Goal: Information Seeking & Learning: Learn about a topic

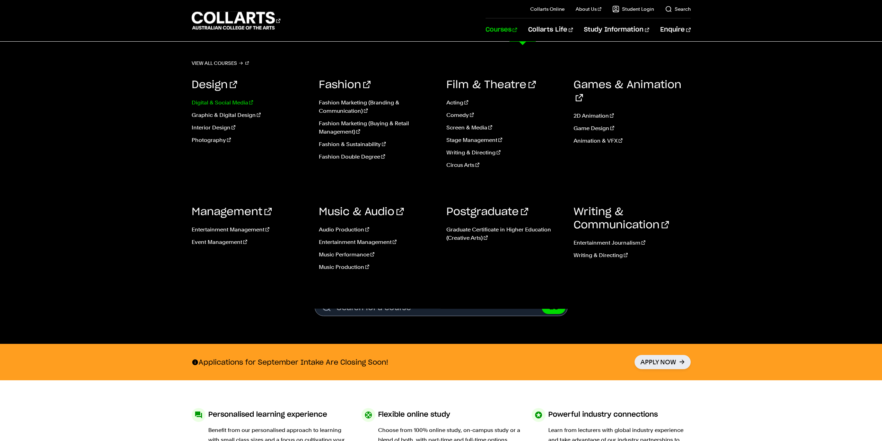
click at [209, 104] on link "Digital & Social Media" at bounding box center [250, 102] width 117 height 8
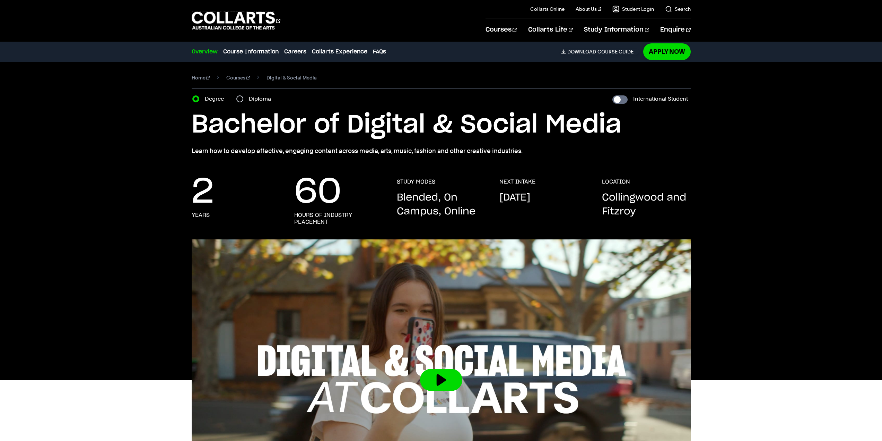
drag, startPoint x: 401, startPoint y: 200, endPoint x: 454, endPoint y: 211, distance: 53.6
click at [454, 211] on p "Blended, On Campus, Online" at bounding box center [441, 205] width 89 height 28
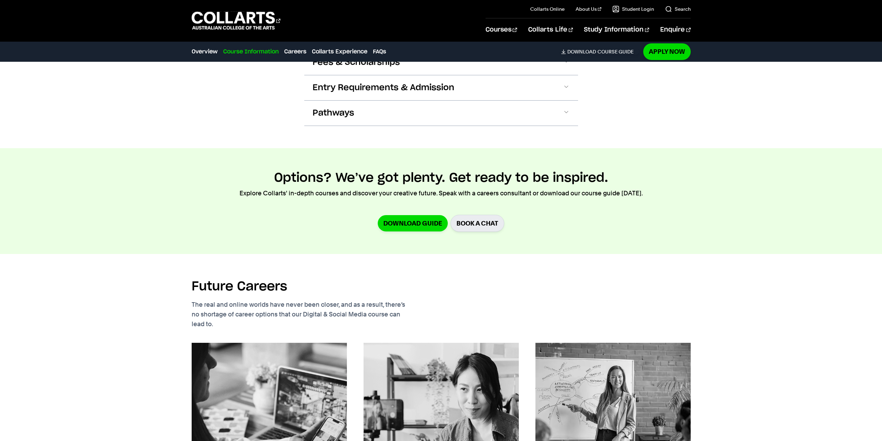
scroll to position [589, 0]
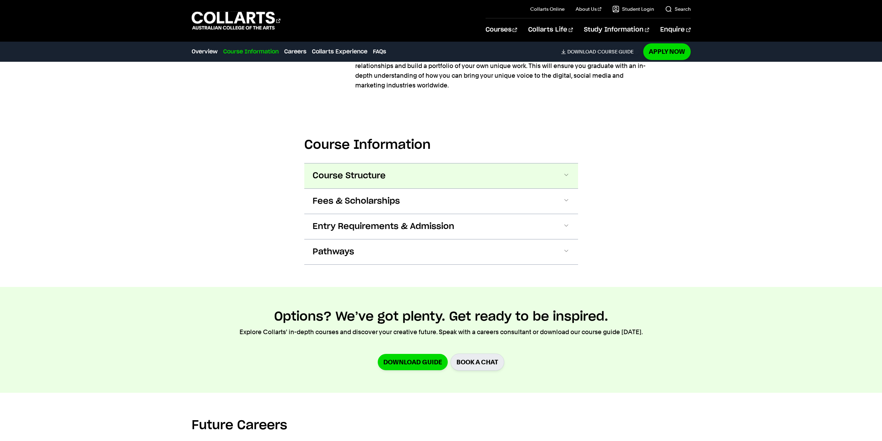
click at [361, 170] on span "Course Structure" at bounding box center [349, 175] width 73 height 11
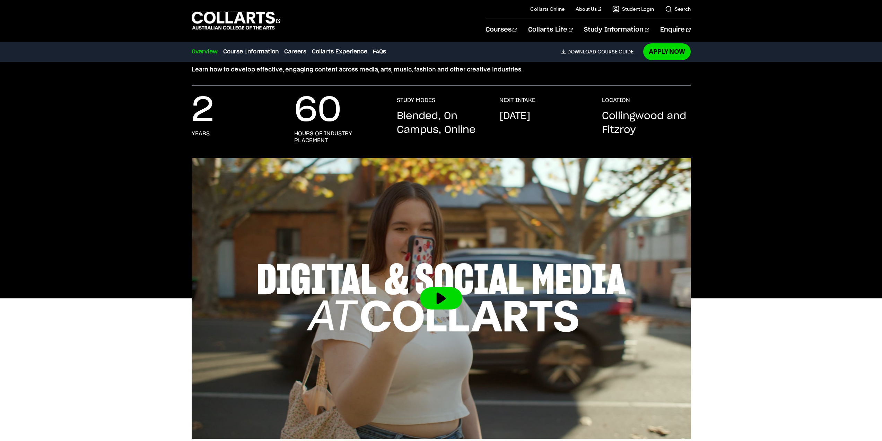
scroll to position [0, 0]
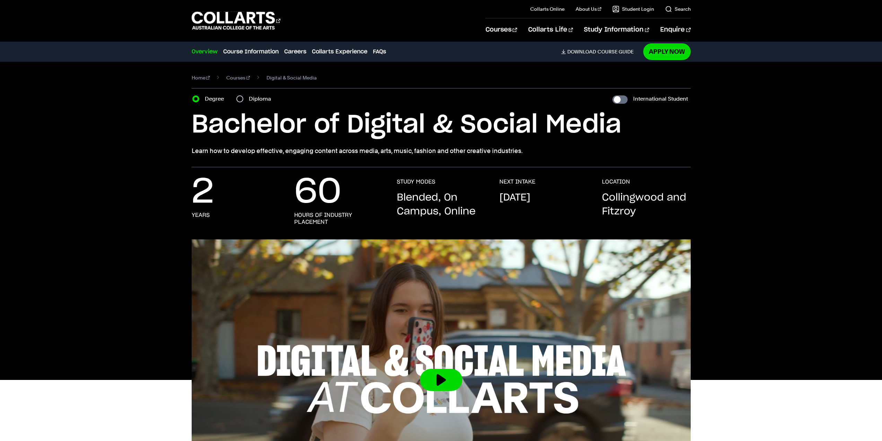
drag, startPoint x: 463, startPoint y: 198, endPoint x: 571, endPoint y: 198, distance: 108.5
click at [571, 198] on div "2 years 60 hours of industry placement STUDY MODES Blended, On Campus, Online N…" at bounding box center [441, 208] width 499 height 61
click at [530, 198] on p "September 2025" at bounding box center [514, 198] width 31 height 14
drag, startPoint x: 341, startPoint y: 151, endPoint x: 549, endPoint y: 148, distance: 207.6
click at [549, 148] on p "Learn how to develop effective, engaging content across media, arts, music, fas…" at bounding box center [441, 151] width 499 height 10
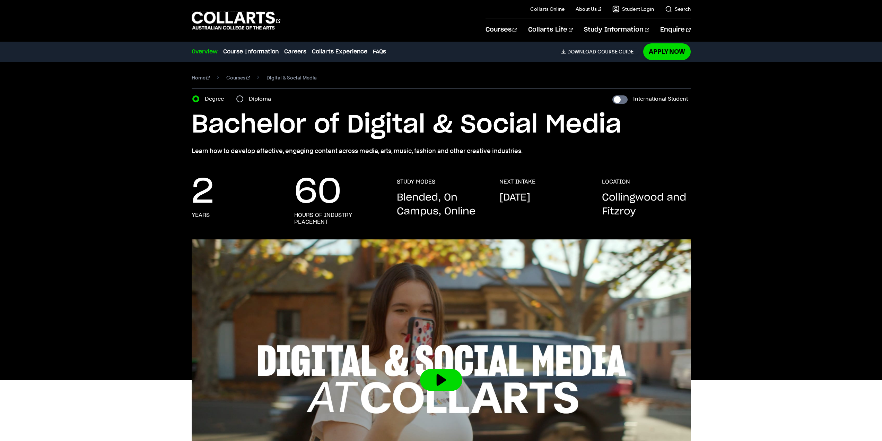
click at [517, 127] on h1 "Bachelor of Digital & Social Media" at bounding box center [441, 124] width 499 height 31
click at [240, 98] on input "Diploma" at bounding box center [239, 98] width 7 height 7
radio input "true"
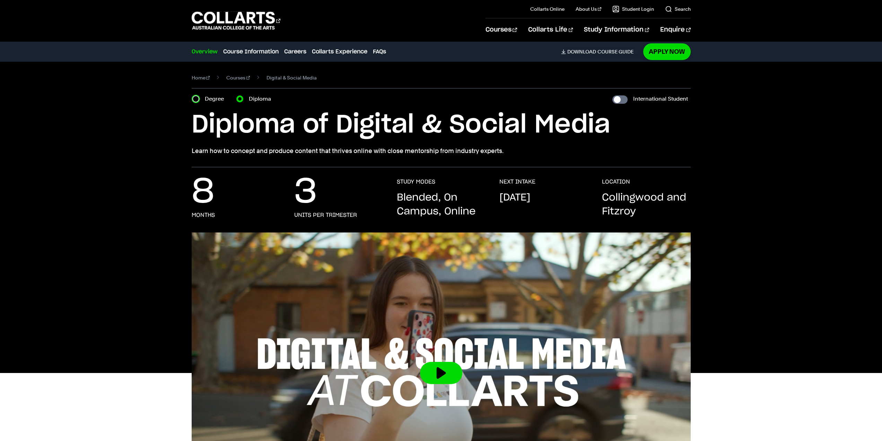
click at [194, 97] on input "Degree" at bounding box center [195, 98] width 7 height 7
radio input "true"
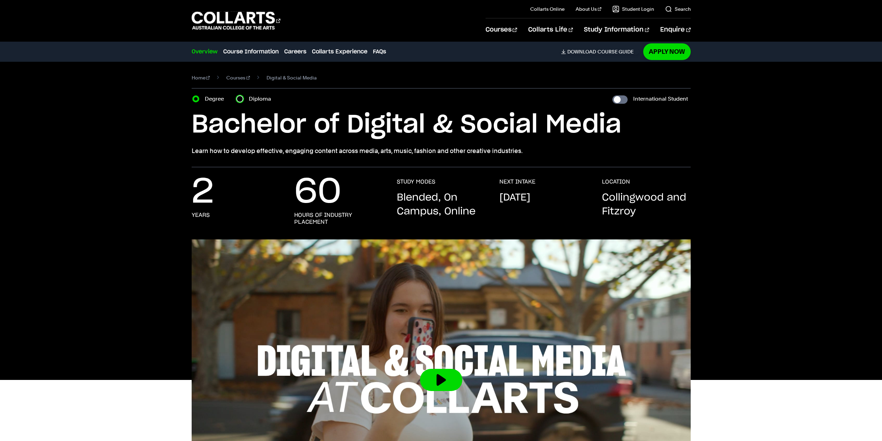
click at [240, 102] on input "Diploma" at bounding box center [239, 98] width 7 height 7
radio input "true"
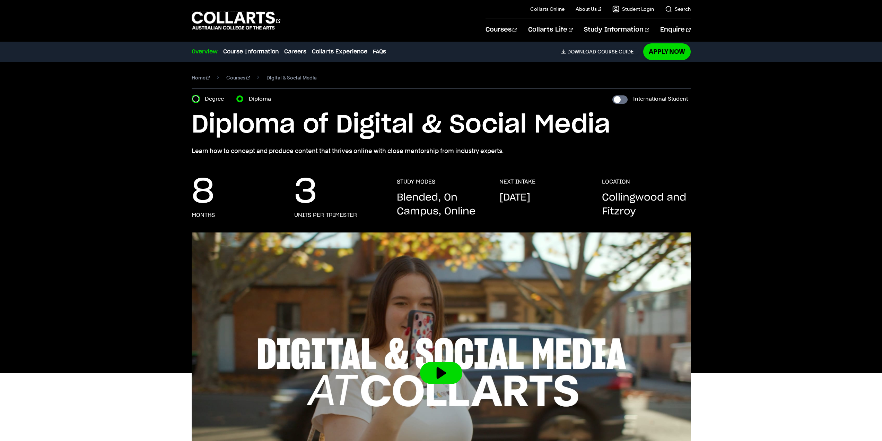
click at [196, 100] on input "Degree" at bounding box center [195, 98] width 7 height 7
radio input "true"
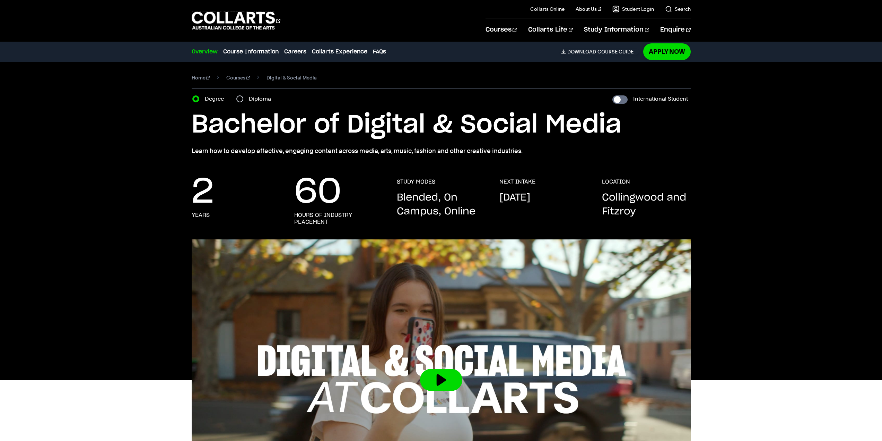
click at [245, 98] on div "Diploma" at bounding box center [255, 99] width 39 height 10
click at [238, 98] on input "Diploma" at bounding box center [239, 98] width 7 height 7
radio input "true"
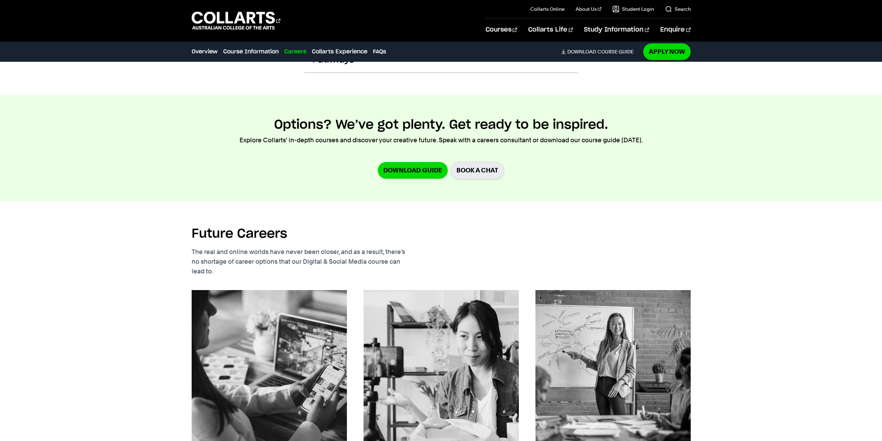
scroll to position [1040, 0]
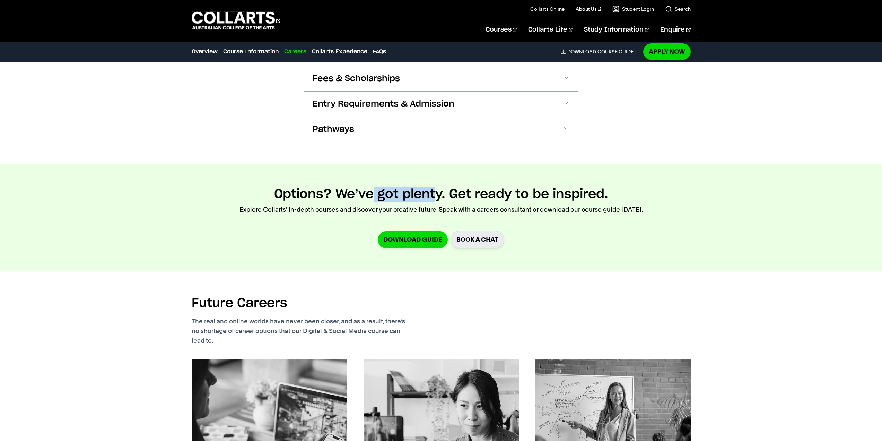
drag, startPoint x: 378, startPoint y: 172, endPoint x: 467, endPoint y: 172, distance: 88.7
click at [442, 186] on h2 "Options? We’ve got plenty. Get ready to be inspired." at bounding box center [441, 193] width 334 height 15
click at [467, 186] on h2 "Options? We’ve got plenty. Get ready to be inspired." at bounding box center [441, 193] width 334 height 15
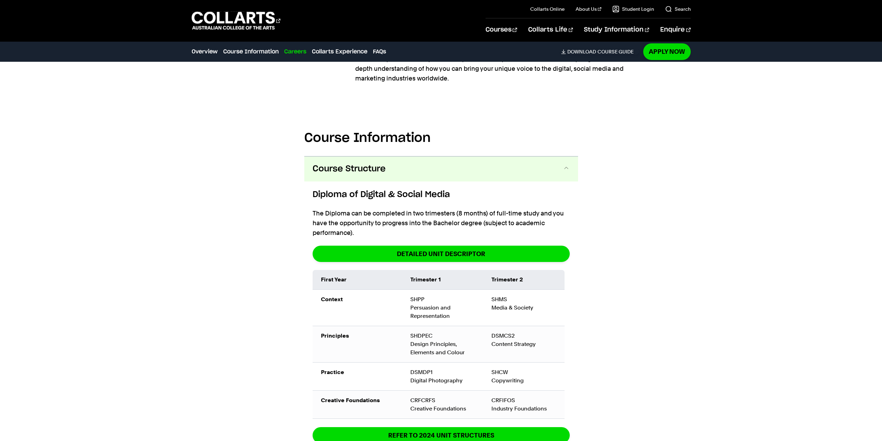
scroll to position [832, 0]
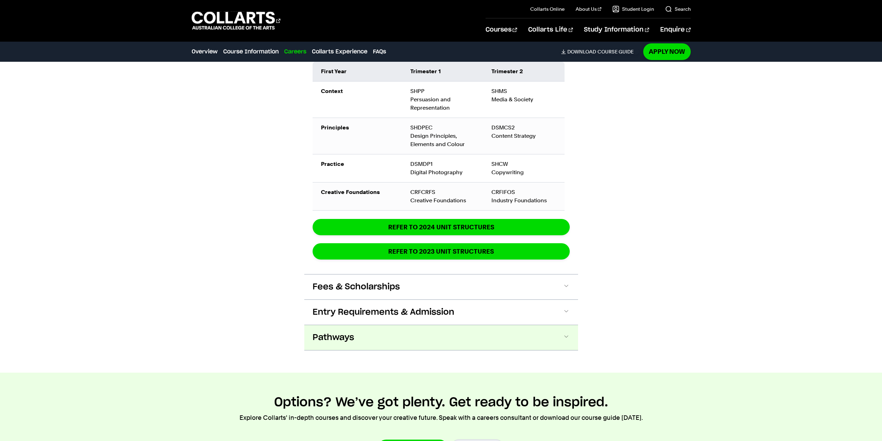
click at [0, 0] on button "Pathways" at bounding box center [0, 0] width 0 height 0
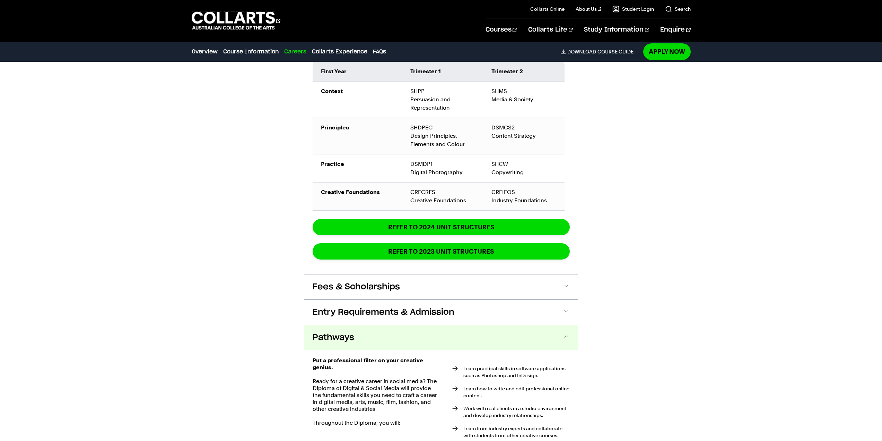
scroll to position [1075, 0]
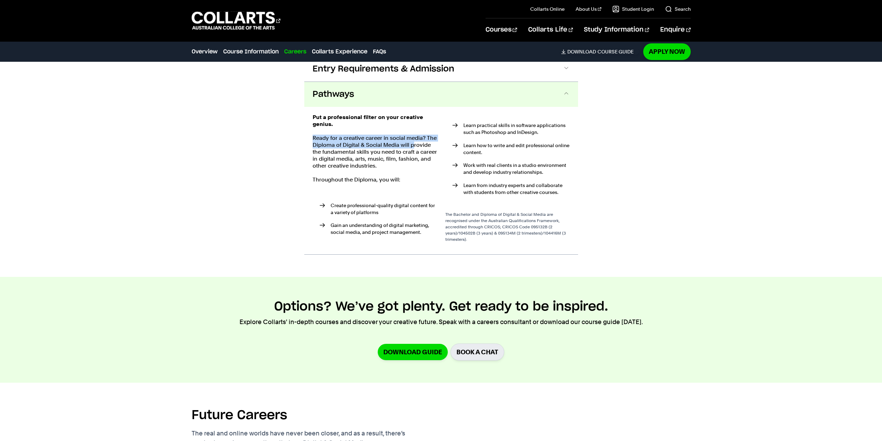
drag, startPoint x: 310, startPoint y: 115, endPoint x: 414, endPoint y: 125, distance: 104.4
click at [414, 125] on div "Put a professional filter on your creative genius. Ready for a creative career …" at bounding box center [441, 180] width 274 height 147
click at [414, 134] on p "Ready for a creative career in social media? The Diploma of Digital & Social Me…" at bounding box center [375, 151] width 124 height 35
click at [417, 134] on p "Ready for a creative career in social media? The Diploma of Digital & Social Me…" at bounding box center [375, 151] width 124 height 35
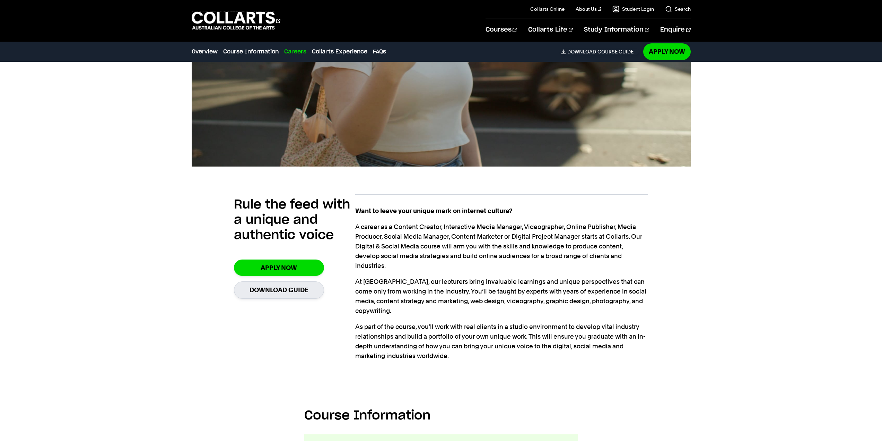
scroll to position [381, 0]
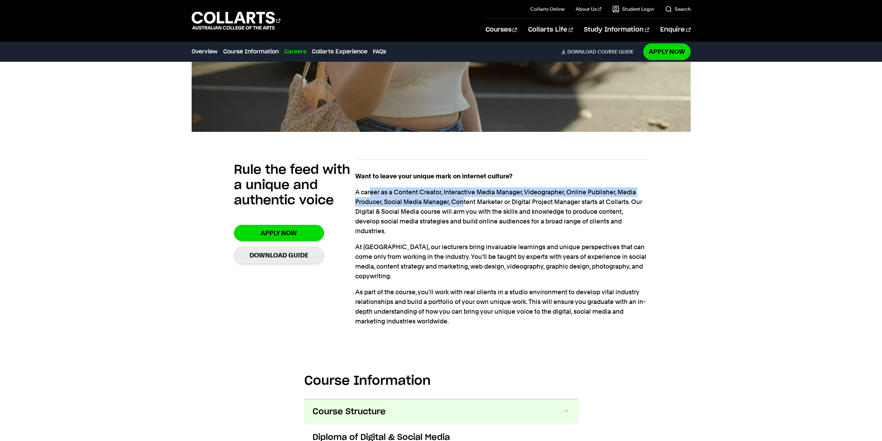
drag, startPoint x: 372, startPoint y: 195, endPoint x: 464, endPoint y: 204, distance: 92.3
click at [464, 204] on p "A career as a Content Creator, Interactive Media Manager, Videographer, Online …" at bounding box center [501, 211] width 293 height 49
click at [464, 203] on p "A career as a Content Creator, Interactive Media Manager, Videographer, Online …" at bounding box center [501, 211] width 293 height 49
drag, startPoint x: 390, startPoint y: 186, endPoint x: 597, endPoint y: 197, distance: 207.2
click at [597, 197] on div "Want to leave your unique mark on internet culture? A career as a Content Creat…" at bounding box center [501, 248] width 293 height 155
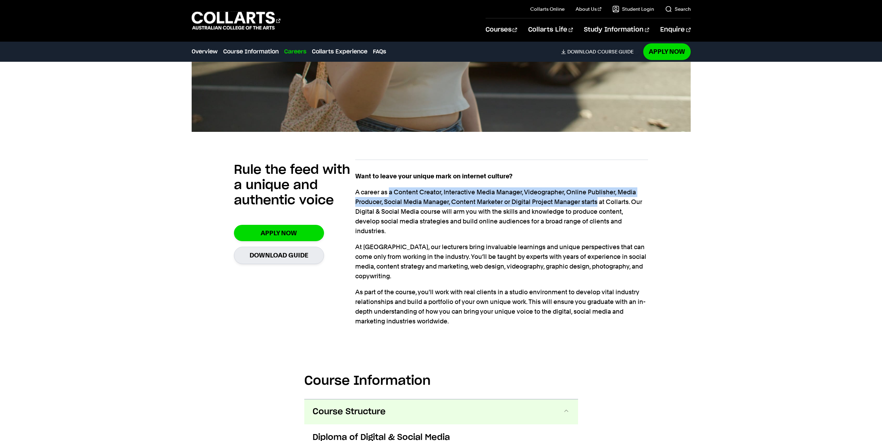
click at [597, 197] on p "A career as a Content Creator, Interactive Media Manager, Videographer, Online …" at bounding box center [501, 211] width 293 height 49
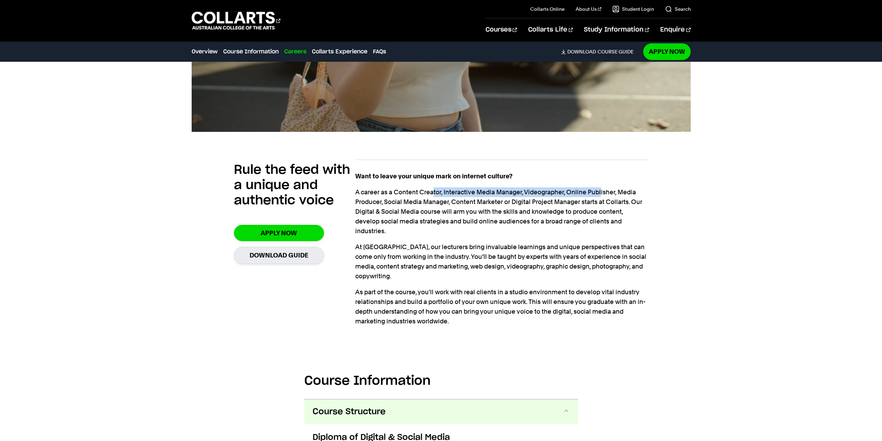
drag, startPoint x: 601, startPoint y: 192, endPoint x: 434, endPoint y: 192, distance: 167.8
click at [434, 192] on p "A career as a Content Creator, Interactive Media Manager, Videographer, Online …" at bounding box center [501, 211] width 293 height 49
drag, startPoint x: 412, startPoint y: 191, endPoint x: 608, endPoint y: 202, distance: 196.1
click at [608, 202] on p "A career as a Content Creator, Interactive Media Manager, Videographer, Online …" at bounding box center [501, 211] width 293 height 49
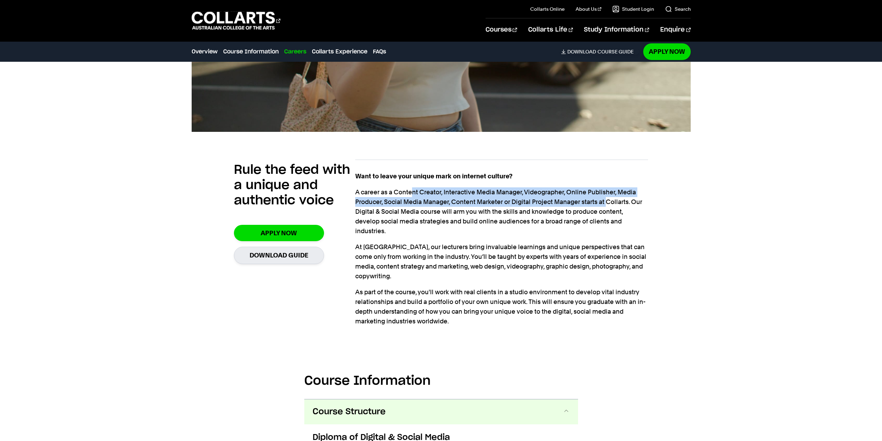
click at [608, 202] on p "A career as a Content Creator, Interactive Media Manager, Videographer, Online …" at bounding box center [501, 211] width 293 height 49
drag, startPoint x: 646, startPoint y: 203, endPoint x: 407, endPoint y: 185, distance: 239.9
click at [407, 185] on div "Rule the feed with a unique and authentic voice Apply Now Download Guide Want t…" at bounding box center [441, 244] width 499 height 192
click at [451, 185] on div "Want to leave your unique mark on internet culture? A career as a Content Creat…" at bounding box center [501, 248] width 293 height 155
drag, startPoint x: 504, startPoint y: 189, endPoint x: 590, endPoint y: 199, distance: 87.3
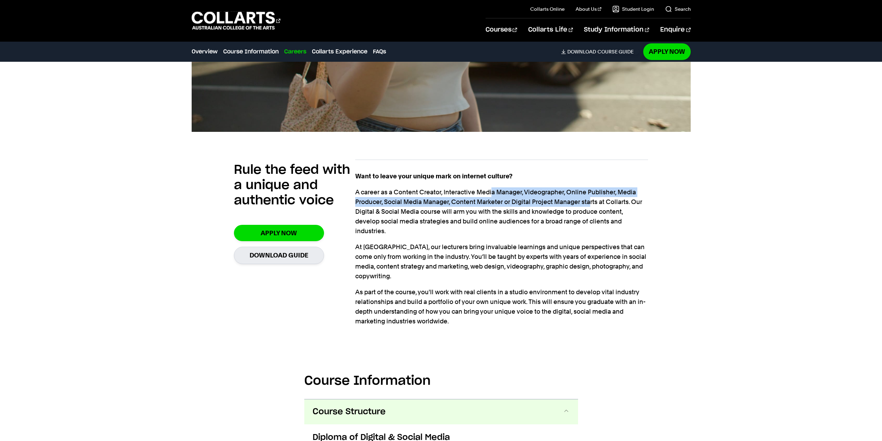
click at [590, 199] on p "A career as a Content Creator, Interactive Media Manager, Videographer, Online …" at bounding box center [501, 211] width 293 height 49
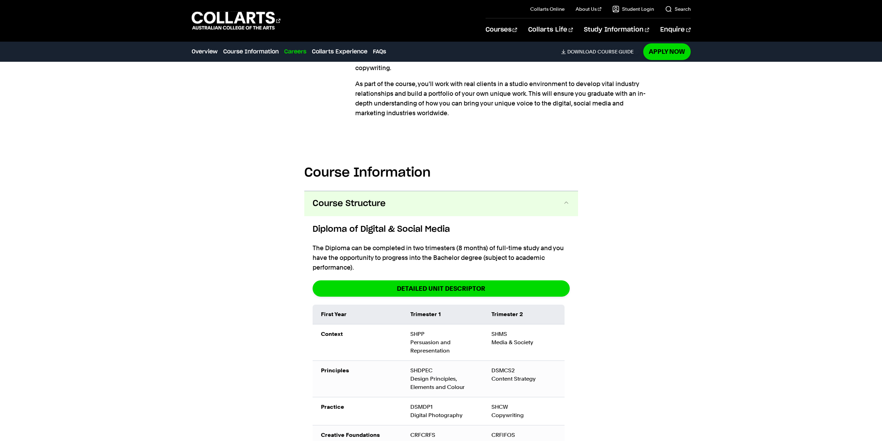
scroll to position [693, 0]
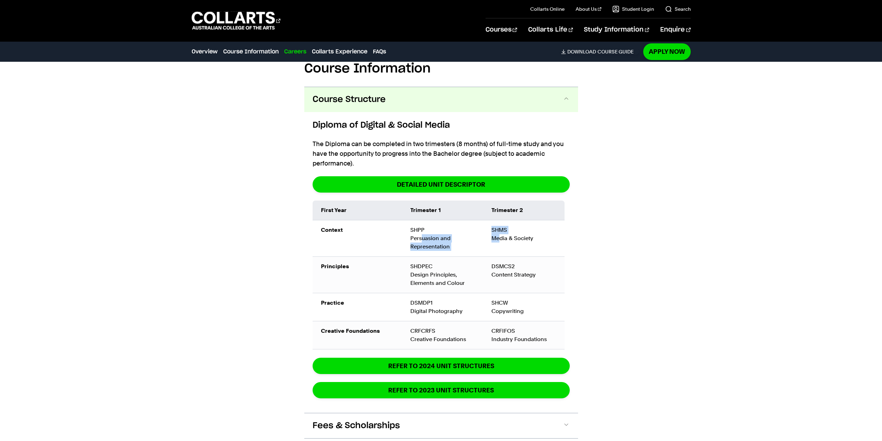
drag, startPoint x: 428, startPoint y: 219, endPoint x: 505, endPoint y: 220, distance: 77.0
click at [0, 0] on tr "Context SHPP Persuasion and Representation SHMS Media & Society" at bounding box center [0, 0] width 0 height 0
click at [0, 0] on td "SHMS Media & Society" at bounding box center [0, 0] width 0 height 0
drag, startPoint x: 668, startPoint y: 231, endPoint x: 648, endPoint y: 228, distance: 20.0
click at [648, 228] on div "Course Information Course Structure Diploma of Digital & Social Media The Diplo…" at bounding box center [440, 343] width 649 height 630
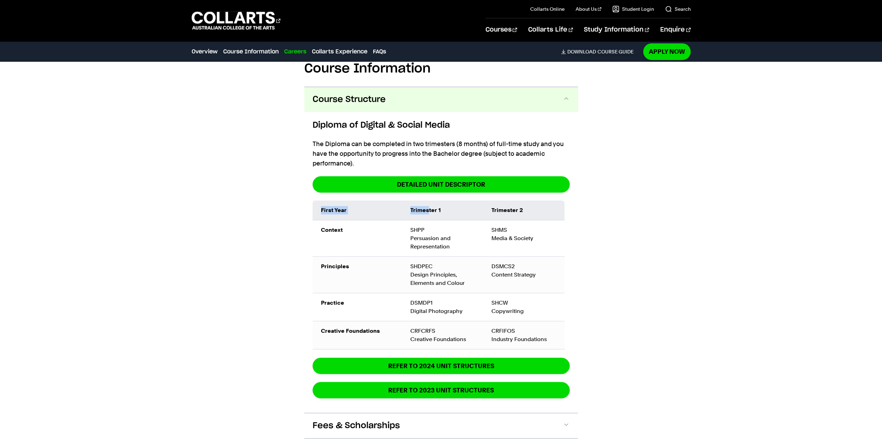
drag, startPoint x: 428, startPoint y: 190, endPoint x: 652, endPoint y: 252, distance: 233.0
click at [652, 252] on div "Course Information Course Structure Diploma of Digital & Social Media The Diplo…" at bounding box center [440, 343] width 649 height 630
click at [0, 0] on td "SHCW Copywriting" at bounding box center [0, 0] width 0 height 0
drag, startPoint x: 538, startPoint y: 290, endPoint x: 439, endPoint y: 309, distance: 100.1
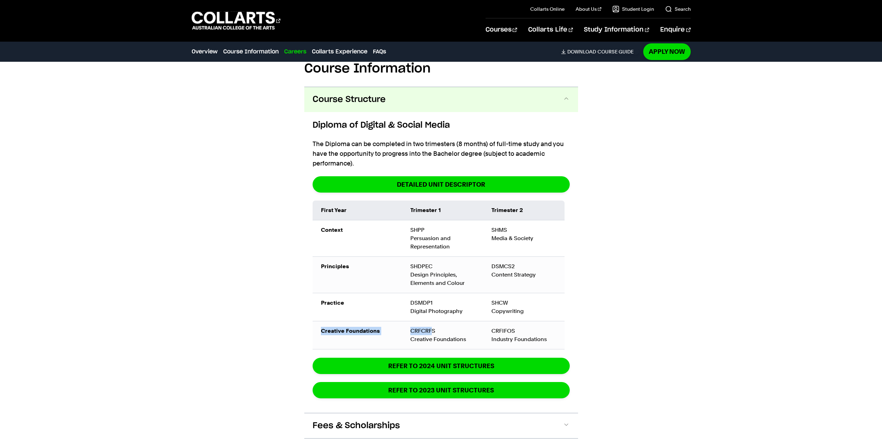
click at [0, 0] on tbody "Context SHPP Persuasion and Representation SHMS Media & Society Principles SHDP…" at bounding box center [0, 0] width 0 height 0
click at [0, 0] on td "CRFCRFS Creative Foundations" at bounding box center [0, 0] width 0 height 0
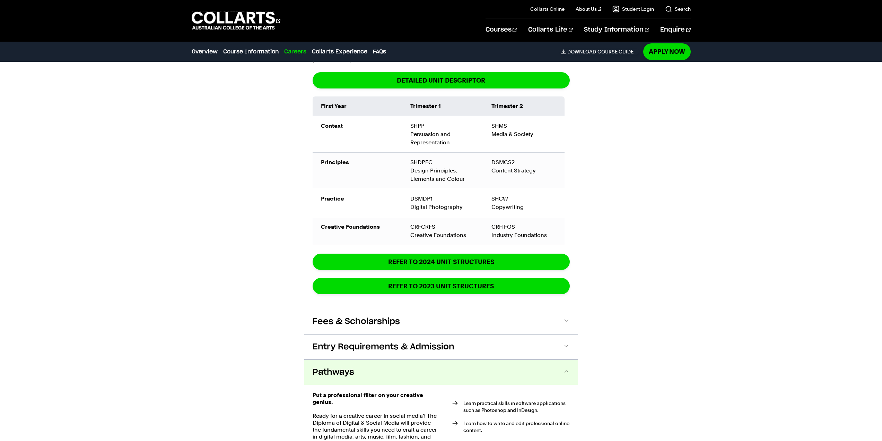
scroll to position [901, 0]
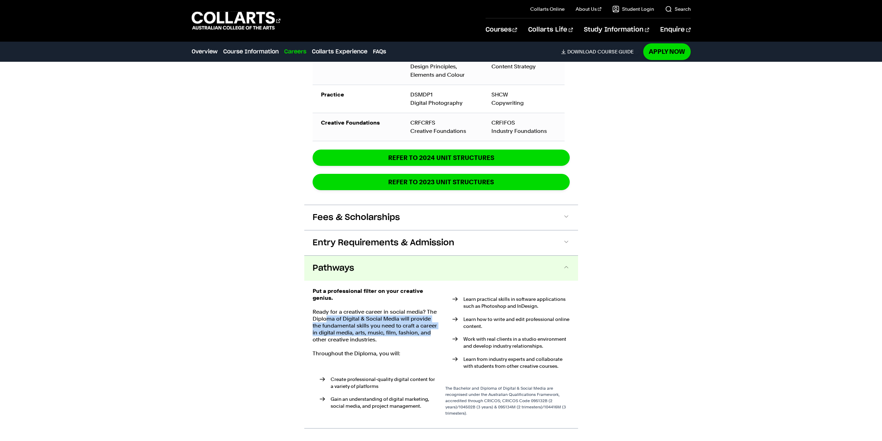
drag, startPoint x: 329, startPoint y: 302, endPoint x: 429, endPoint y: 313, distance: 101.5
click at [429, 313] on p "Ready for a creative career in social media? The Diploma of Digital & Social Me…" at bounding box center [375, 325] width 124 height 35
drag, startPoint x: 431, startPoint y: 312, endPoint x: 391, endPoint y: 320, distance: 41.0
click at [391, 320] on p "Ready for a creative career in social media? The Diploma of Digital & Social Me…" at bounding box center [375, 325] width 124 height 35
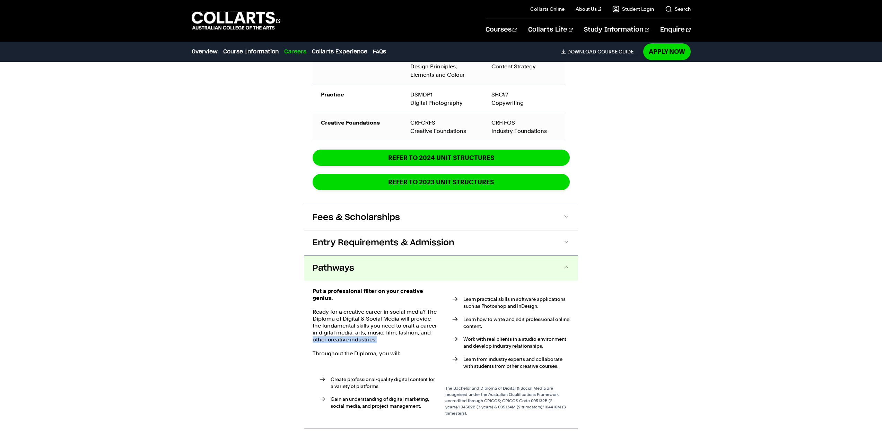
click at [389, 320] on p "Ready for a creative career in social media? The Diploma of Digital & Social Me…" at bounding box center [375, 325] width 124 height 35
drag, startPoint x: 395, startPoint y: 321, endPoint x: 324, endPoint y: 296, distance: 75.1
click at [324, 308] on p "Ready for a creative career in social media? The Diploma of Digital & Social Me…" at bounding box center [375, 325] width 124 height 35
click at [374, 308] on p "Ready for a creative career in social media? The Diploma of Digital & Social Me…" at bounding box center [375, 325] width 124 height 35
drag, startPoint x: 361, startPoint y: 308, endPoint x: 410, endPoint y: 315, distance: 50.0
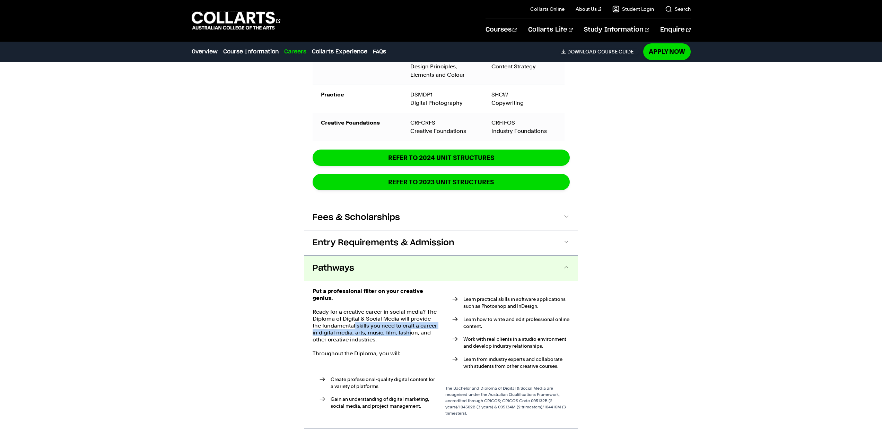
click at [410, 315] on p "Ready for a creative career in social media? The Diploma of Digital & Social Me…" at bounding box center [375, 325] width 124 height 35
click at [644, 267] on div "Course Information Course Structure Diploma of Digital & Social Media The Diplo…" at bounding box center [440, 135] width 649 height 630
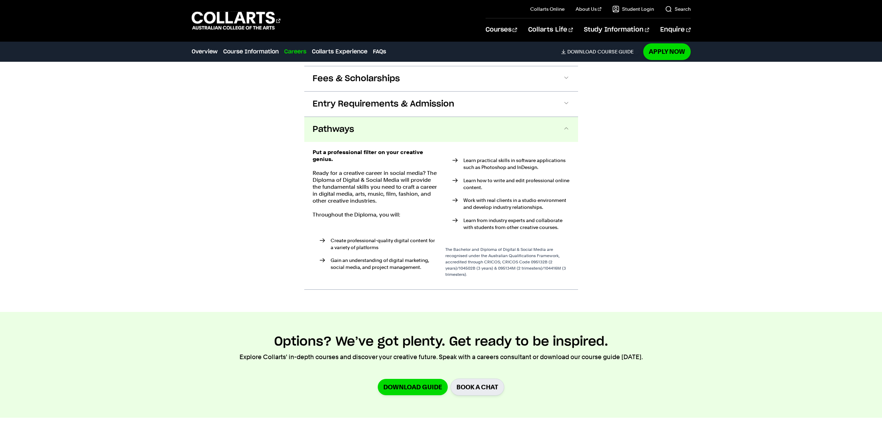
scroll to position [1074, 0]
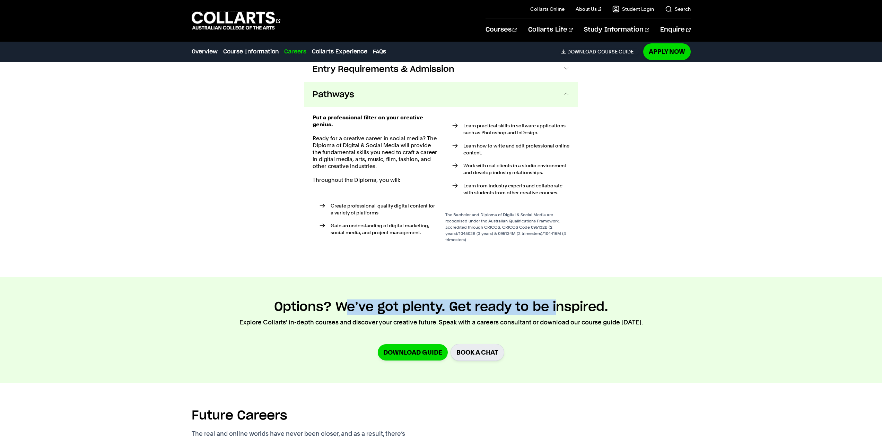
drag, startPoint x: 380, startPoint y: 284, endPoint x: 564, endPoint y: 286, distance: 183.4
click at [563, 299] on h2 "Options? We’ve got plenty. Get ready to be inspired." at bounding box center [441, 306] width 334 height 15
click at [564, 299] on h2 "Options? We’ve got plenty. Get ready to be inspired." at bounding box center [441, 306] width 334 height 15
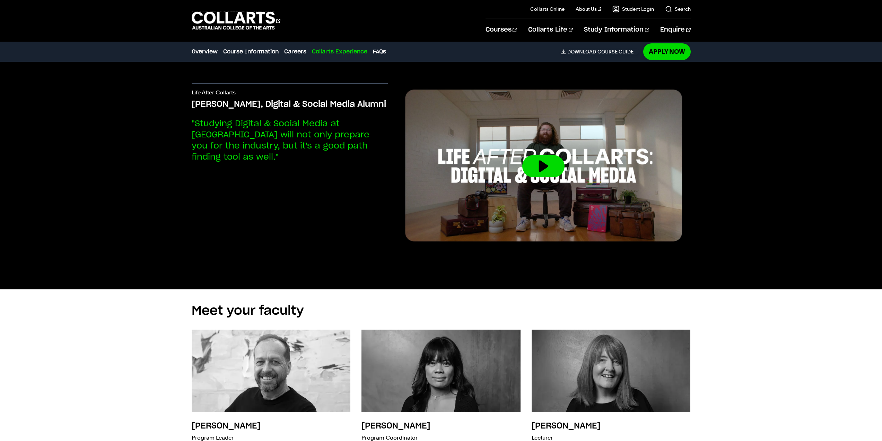
scroll to position [2253, 0]
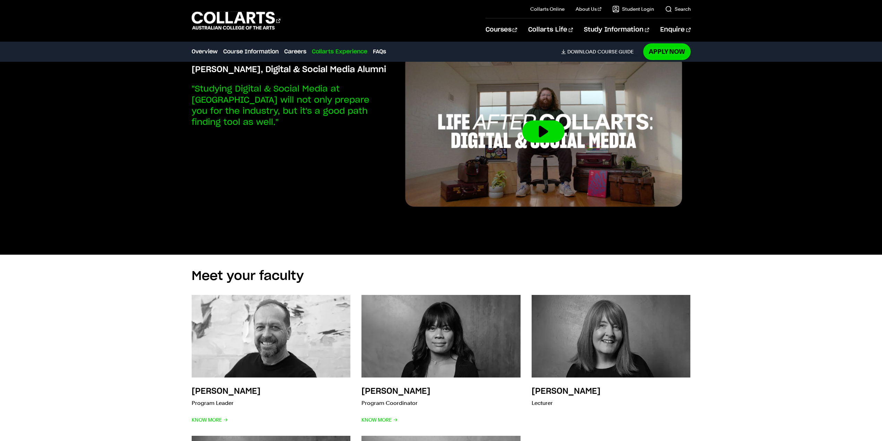
drag, startPoint x: 880, startPoint y: 305, endPoint x: 879, endPoint y: 317, distance: 12.2
click at [879, 317] on div "Learn more about campus life at Collarts Cromwell St Campus 67/69 Cromwell St, …" at bounding box center [441, 73] width 882 height 1033
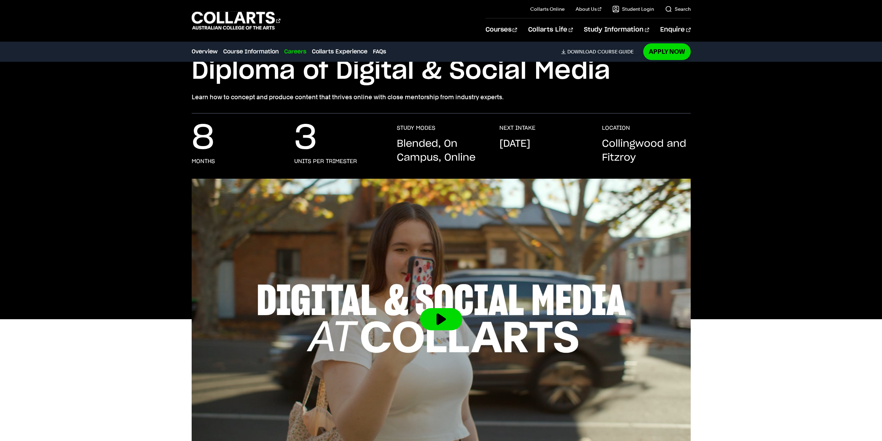
scroll to position [0, 0]
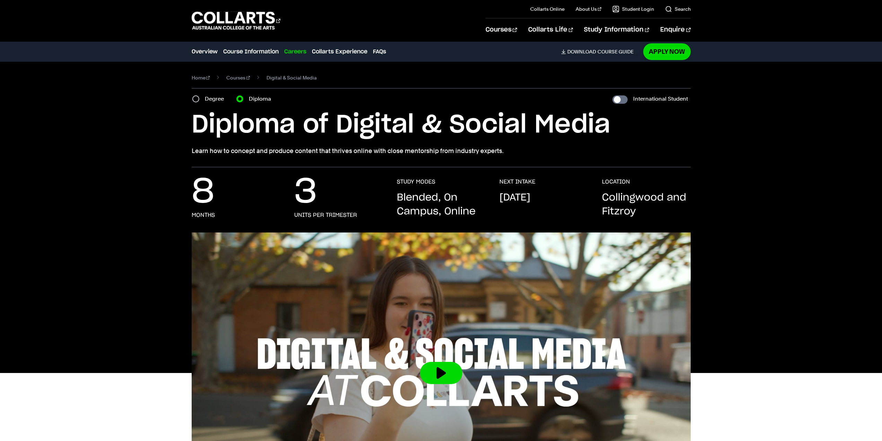
drag, startPoint x: 458, startPoint y: 199, endPoint x: 497, endPoint y: 199, distance: 38.8
click at [495, 199] on div "8 months 3 units per trimester STUDY MODES Blended, On Campus, Online NEXT INTA…" at bounding box center [441, 205] width 499 height 54
drag, startPoint x: 497, startPoint y: 199, endPoint x: 548, endPoint y: 201, distance: 51.3
click at [498, 199] on div "8 months 3 units per trimester STUDY MODES Blended, On Campus, Online NEXT INTA…" at bounding box center [441, 205] width 499 height 54
click at [530, 199] on p "September 2025" at bounding box center [514, 198] width 31 height 14
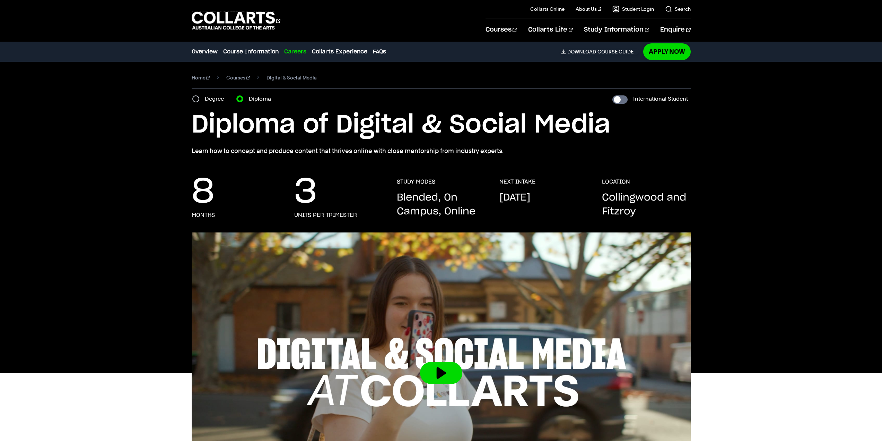
click at [530, 199] on p "September 2025" at bounding box center [514, 198] width 31 height 14
click at [202, 97] on div "Degree" at bounding box center [210, 99] width 36 height 10
click at [618, 98] on input "International Student" at bounding box center [619, 99] width 15 height 8
checkbox input "true"
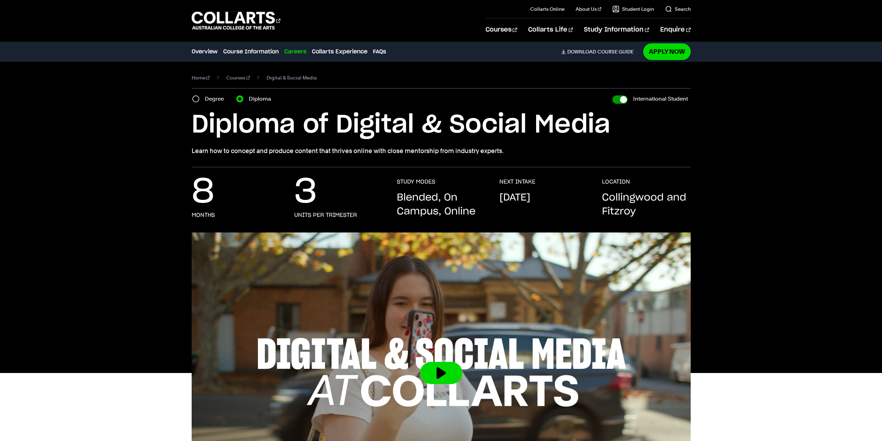
checkbox input "true"
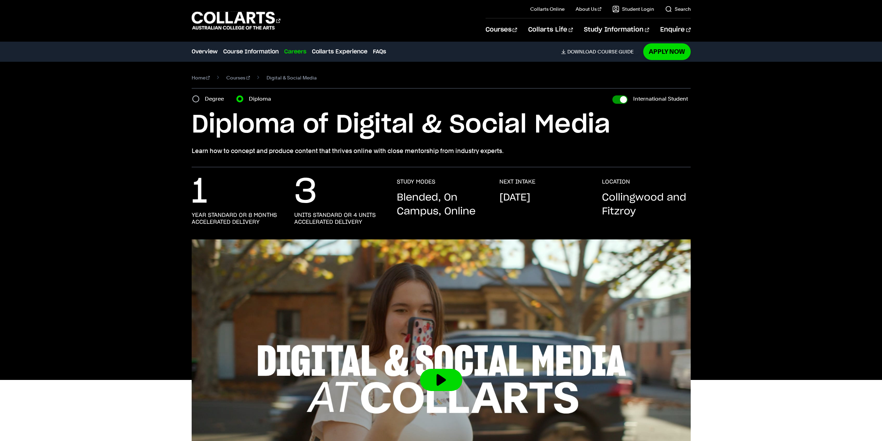
click at [621, 99] on input "International Student" at bounding box center [619, 99] width 15 height 8
checkbox input "false"
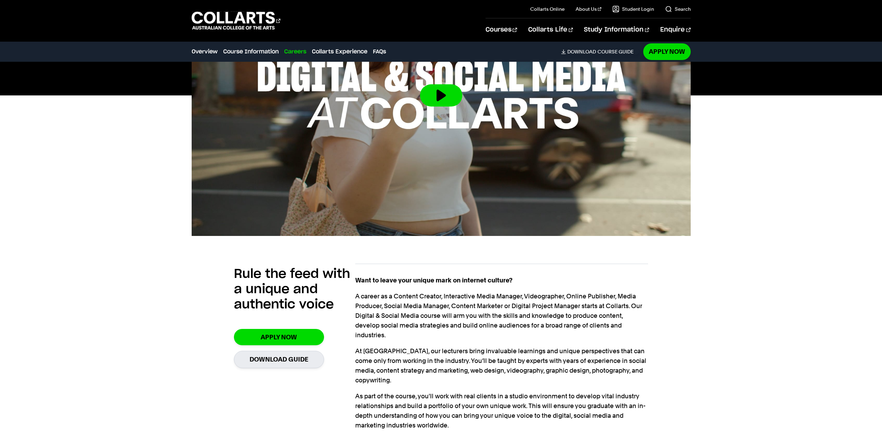
scroll to position [312, 0]
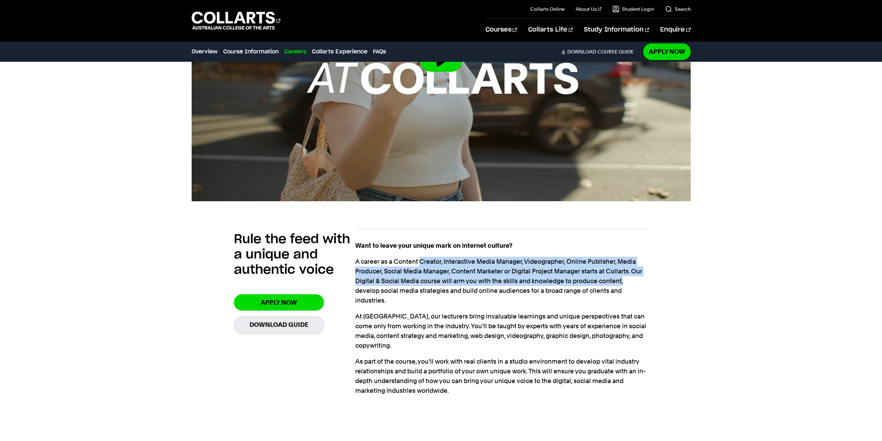
drag, startPoint x: 419, startPoint y: 264, endPoint x: 623, endPoint y: 281, distance: 204.1
click at [623, 281] on p "A career as a Content Creator, Interactive Media Manager, Videographer, Online …" at bounding box center [501, 280] width 293 height 49
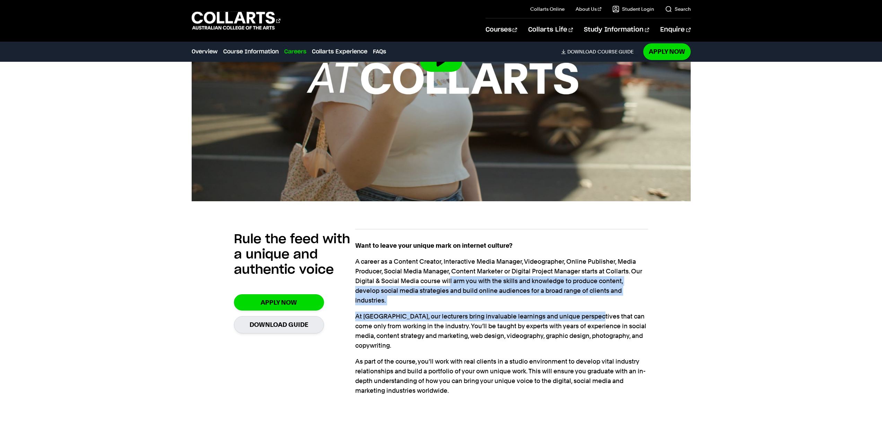
drag, startPoint x: 455, startPoint y: 281, endPoint x: 522, endPoint y: 286, distance: 66.4
click at [585, 299] on div "Want to leave your unique mark on internet culture? A career as a Content Creat…" at bounding box center [501, 318] width 293 height 155
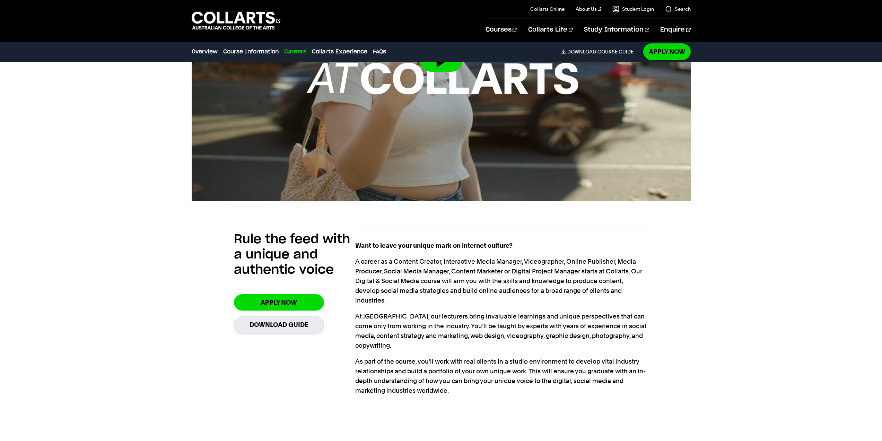
click at [406, 312] on p "At Collarts, our lecturers bring invaluable learnings and unique perspectives t…" at bounding box center [501, 330] width 293 height 39
drag, startPoint x: 385, startPoint y: 306, endPoint x: 608, endPoint y: 311, distance: 222.2
click at [608, 311] on p "At Collarts, our lecturers bring invaluable learnings and unique perspectives t…" at bounding box center [501, 330] width 293 height 39
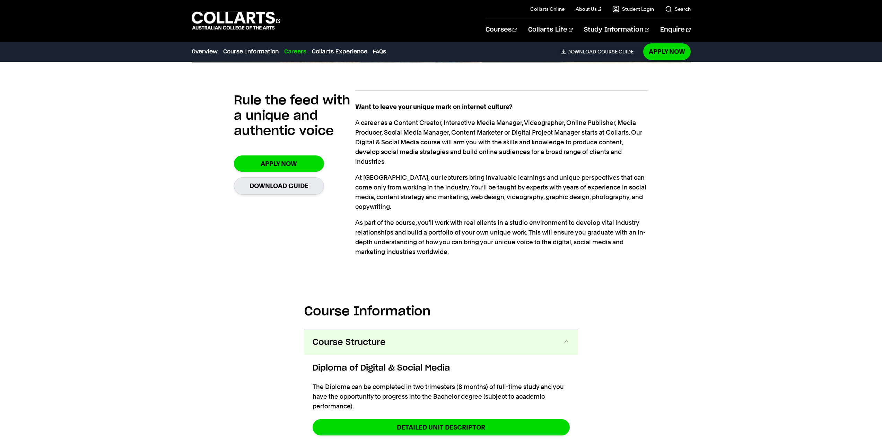
scroll to position [555, 0]
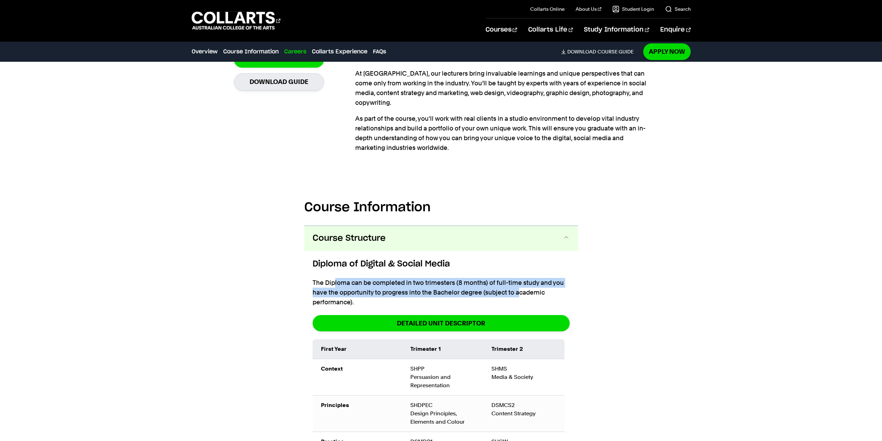
drag, startPoint x: 333, startPoint y: 265, endPoint x: 518, endPoint y: 270, distance: 184.8
click at [0, 0] on p "The Diploma can be completed in two trimesters (8 months) of full-time study an…" at bounding box center [0, 0] width 0 height 0
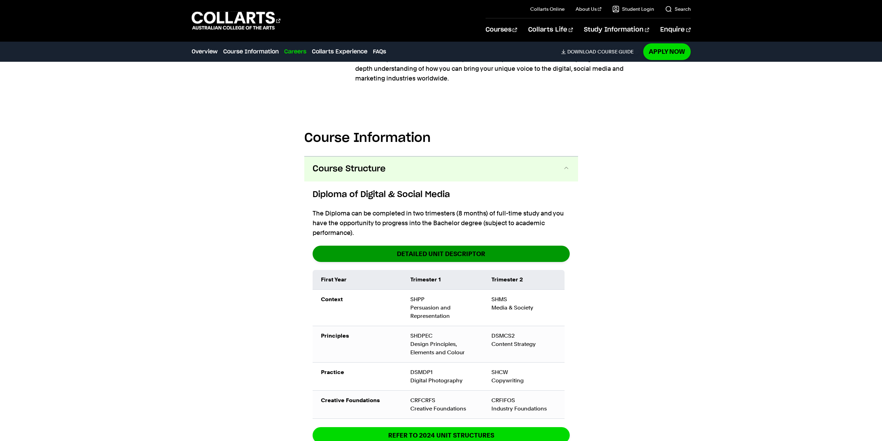
scroll to position [659, 0]
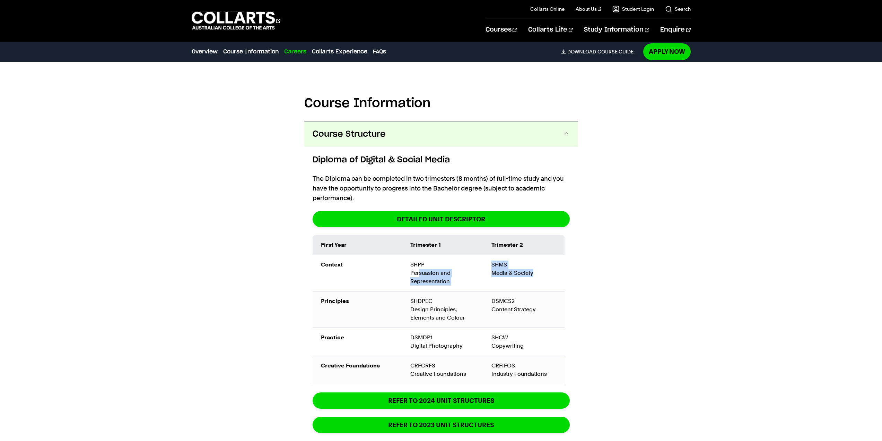
drag, startPoint x: 515, startPoint y: 255, endPoint x: 419, endPoint y: 252, distance: 96.0
click at [0, 0] on tr "Context SHPP Persuasion and Representation SHMS Media & Society" at bounding box center [0, 0] width 0 height 0
click at [0, 0] on td "SHPP Persuasion and Representation" at bounding box center [0, 0] width 0 height 0
drag, startPoint x: 372, startPoint y: 261, endPoint x: 491, endPoint y: 308, distance: 127.9
click at [0, 0] on tbody "Context SHPP Persuasion and Representation SHMS Media & Society Principles SHDP…" at bounding box center [0, 0] width 0 height 0
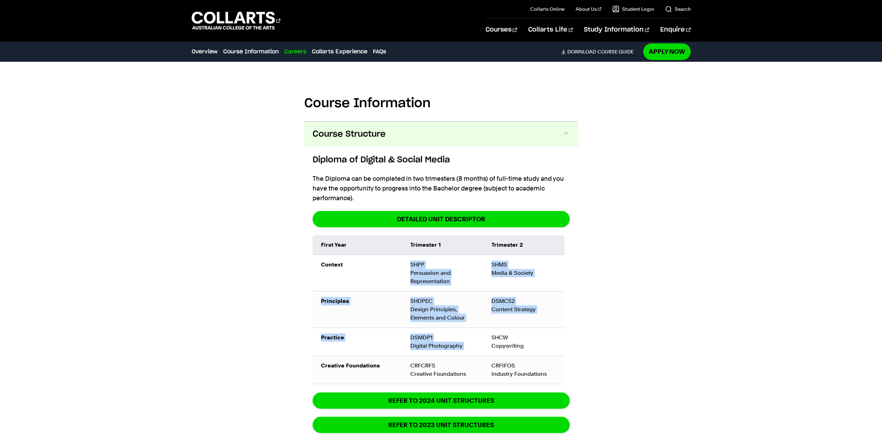
click at [0, 0] on td "SHCW Copywriting" at bounding box center [0, 0] width 0 height 0
